Goal: Information Seeking & Learning: Check status

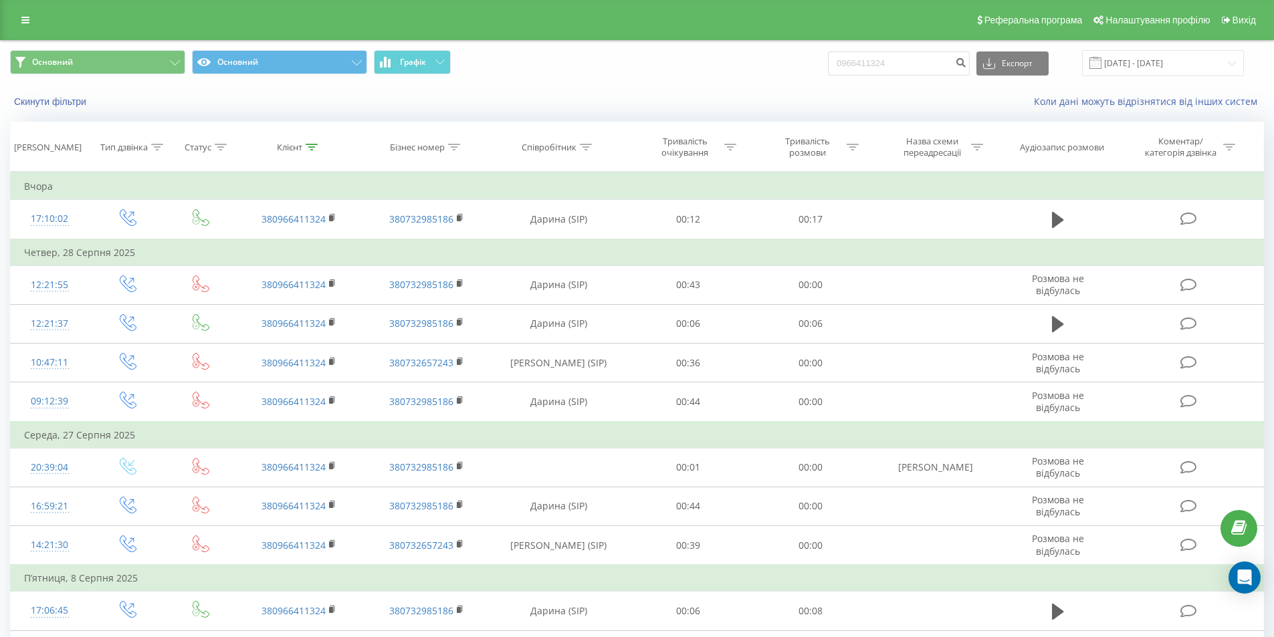
click at [776, 62] on div "Основний Основний Графік 0966411324 Експорт .csv .xls .xlsx [DATE] - [DATE]" at bounding box center [637, 63] width 1254 height 26
type input "0507597567"
click at [970, 60] on button "submit" at bounding box center [961, 63] width 18 height 24
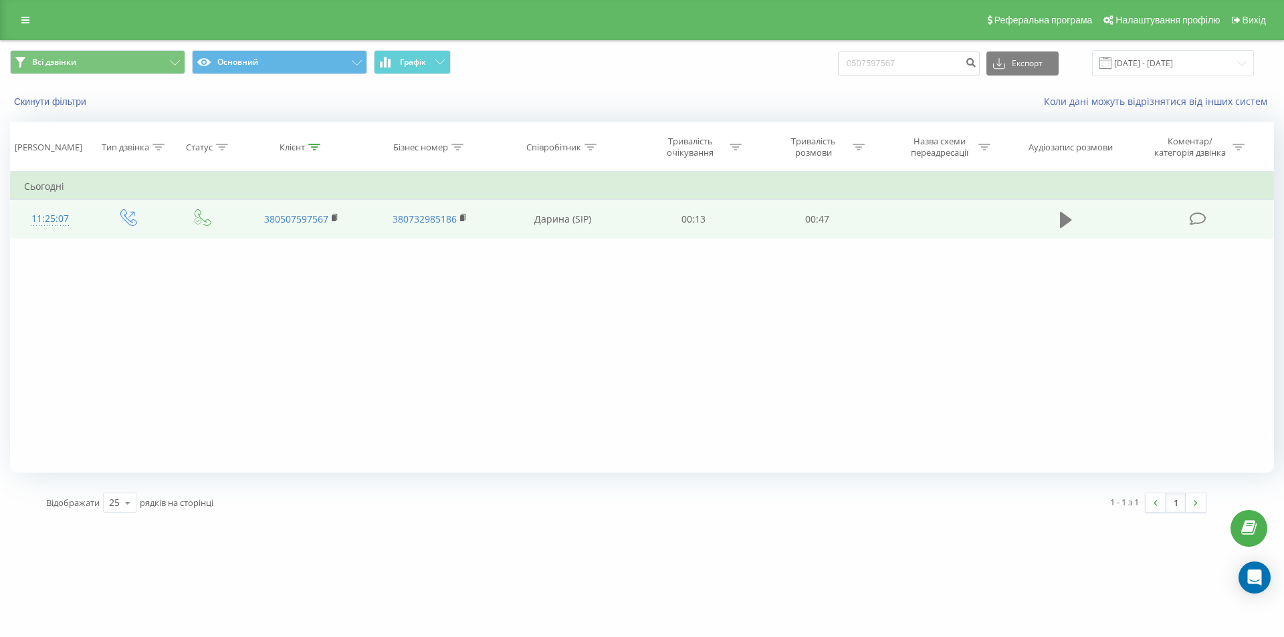
click at [1058, 217] on button at bounding box center [1066, 220] width 20 height 20
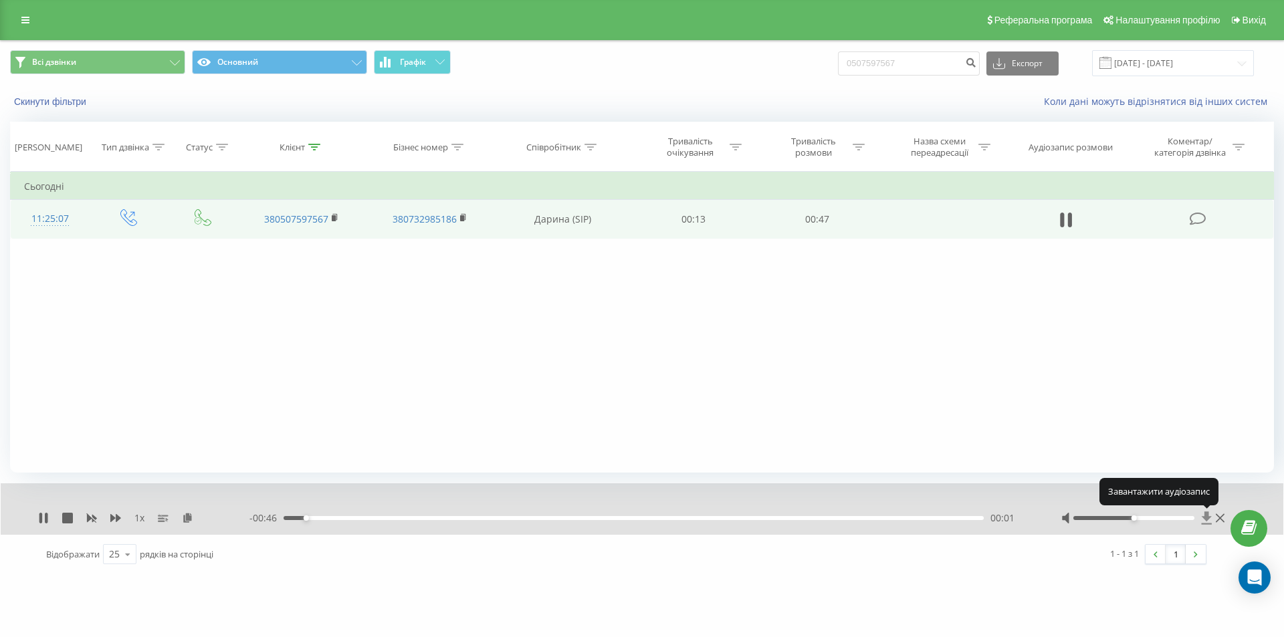
click at [1206, 514] on icon at bounding box center [1207, 518] width 10 height 13
click at [1203, 518] on icon at bounding box center [1206, 518] width 11 height 13
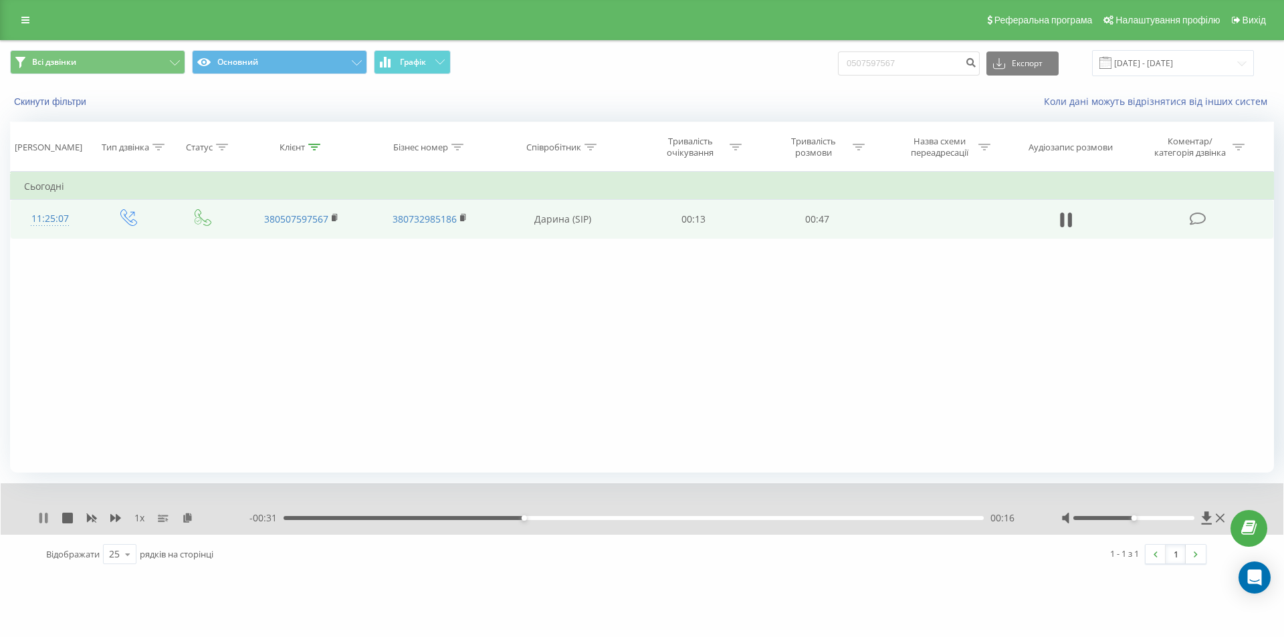
click at [42, 517] on icon at bounding box center [40, 518] width 3 height 11
click at [1203, 519] on icon at bounding box center [1206, 518] width 11 height 13
click at [1206, 515] on icon at bounding box center [1207, 518] width 10 height 13
click at [1207, 522] on icon at bounding box center [1206, 518] width 11 height 13
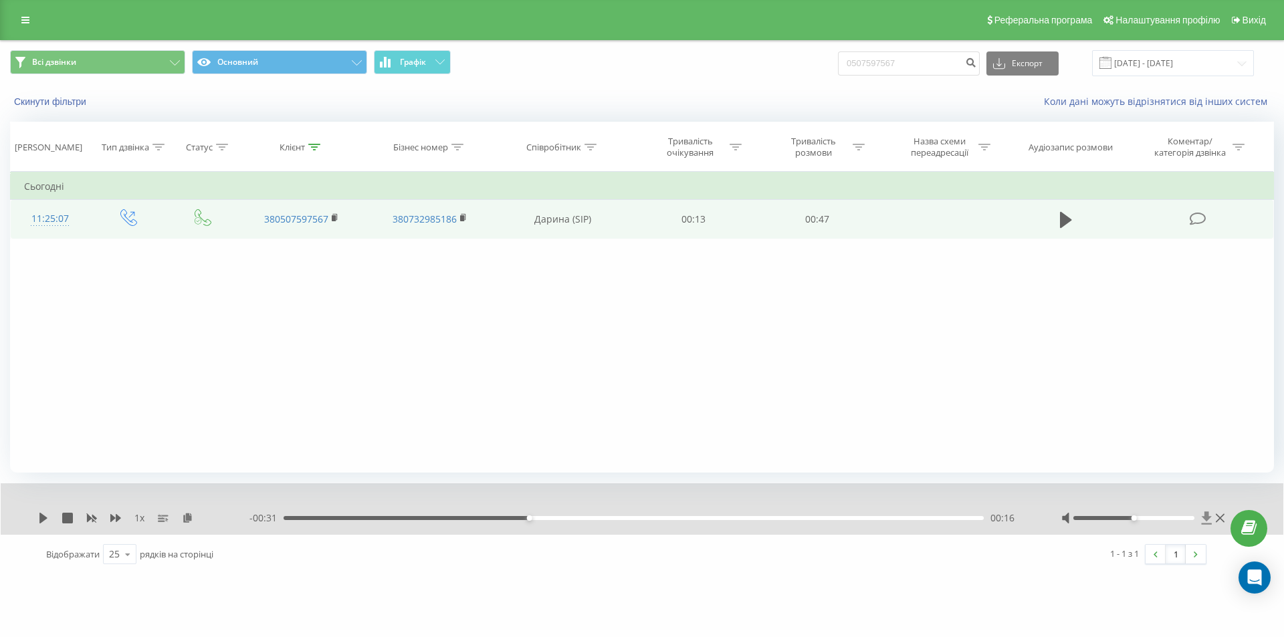
click at [1208, 514] on icon at bounding box center [1207, 518] width 10 height 13
click at [1203, 522] on icon at bounding box center [1206, 518] width 11 height 13
click at [1209, 518] on icon at bounding box center [1207, 518] width 10 height 13
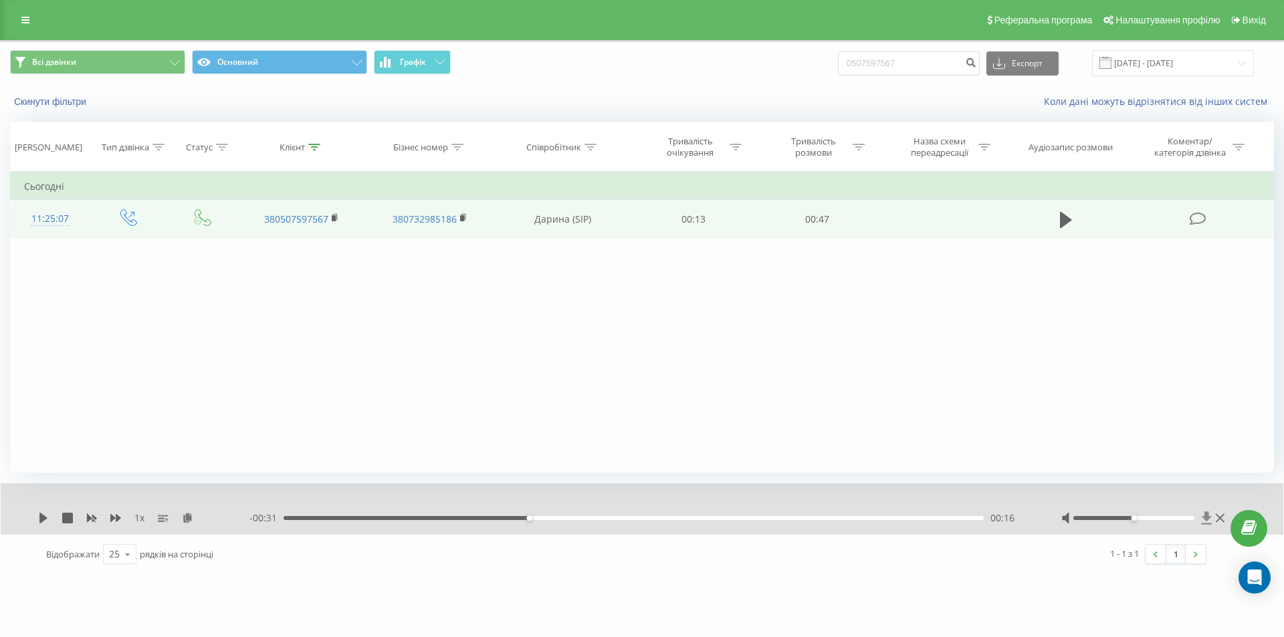
click at [1209, 518] on icon at bounding box center [1207, 518] width 10 height 13
click at [1208, 368] on div "Фільтрувати за умовою Дорівнює Введіть значення Скасувати OK Фільтрувати за умо…" at bounding box center [642, 322] width 1264 height 301
click at [1204, 518] on icon at bounding box center [1207, 518] width 10 height 13
